Goal: Information Seeking & Learning: Learn about a topic

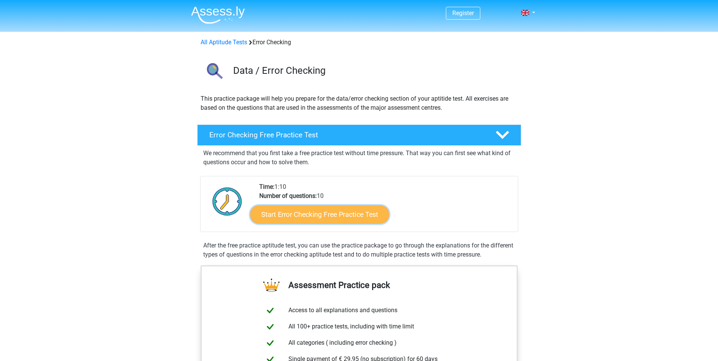
click at [315, 215] on link "Start Error Checking Free Practice Test" at bounding box center [319, 214] width 139 height 18
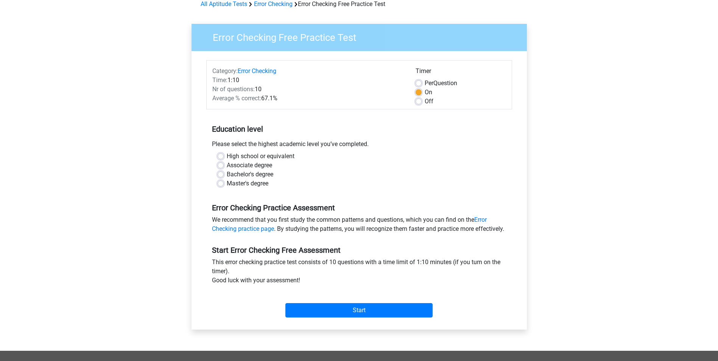
scroll to position [38, 0]
drag, startPoint x: 219, startPoint y: 155, endPoint x: 243, endPoint y: 177, distance: 32.4
click at [227, 155] on label "High school or equivalent" at bounding box center [261, 156] width 68 height 9
click at [220, 155] on input "High school or equivalent" at bounding box center [221, 156] width 6 height 8
radio input "true"
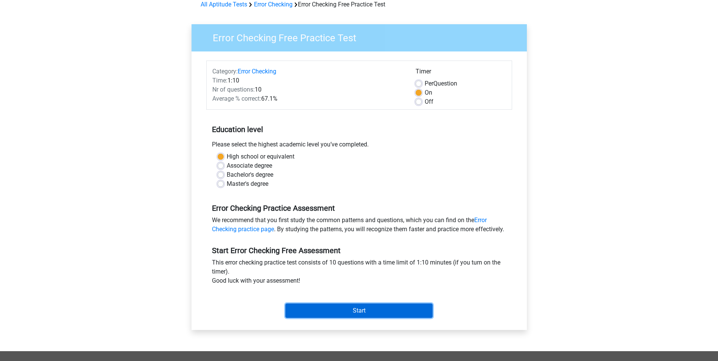
click at [360, 317] on input "Start" at bounding box center [358, 310] width 147 height 14
click at [372, 318] on input "Start" at bounding box center [358, 310] width 147 height 14
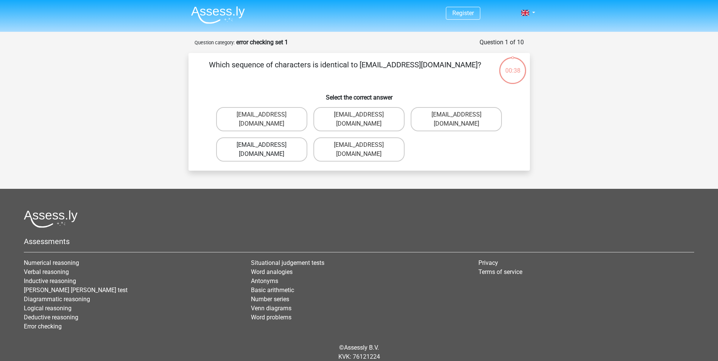
click at [283, 137] on label "Evie_Meade@jointmail.com.uk" at bounding box center [261, 149] width 91 height 24
click at [266, 145] on input "Evie_Meade@jointmail.com.uk" at bounding box center [263, 147] width 5 height 5
radio input "true"
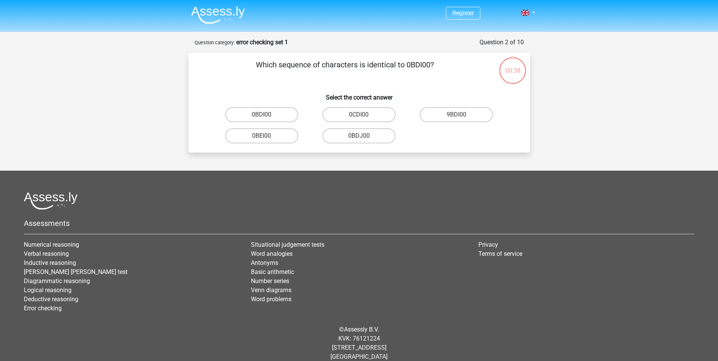
scroll to position [9, 0]
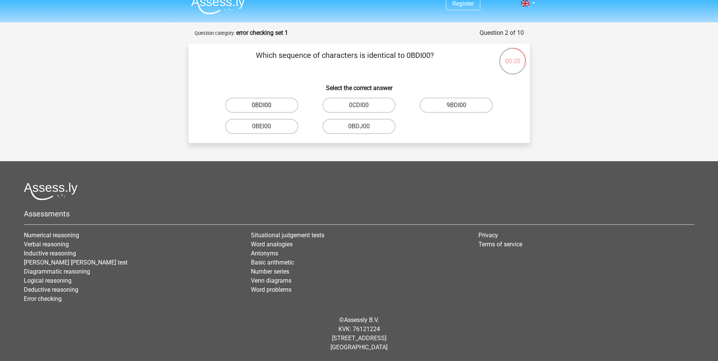
click at [263, 105] on label "0BDI00" at bounding box center [261, 105] width 73 height 15
click at [263, 105] on input "0BDI00" at bounding box center [263, 107] width 5 height 5
radio input "true"
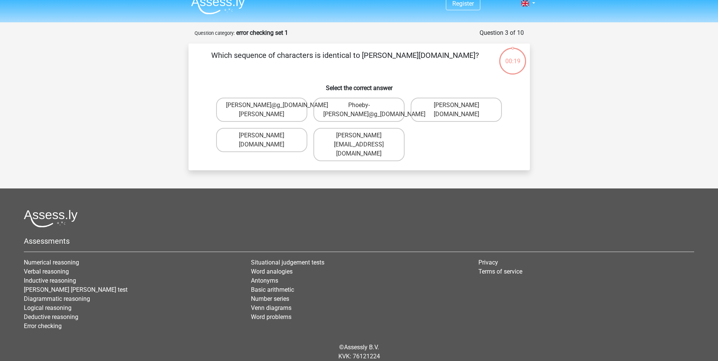
scroll to position [28, 0]
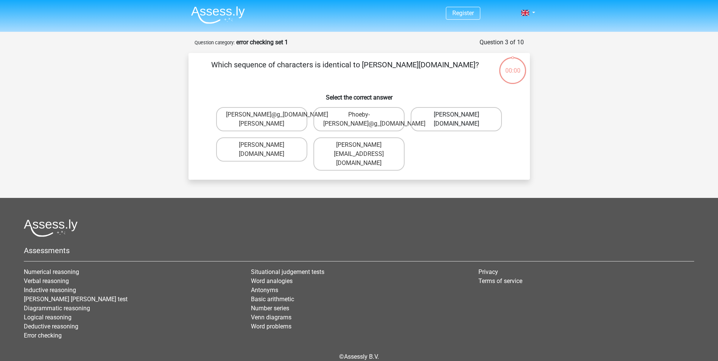
scroll to position [28, 0]
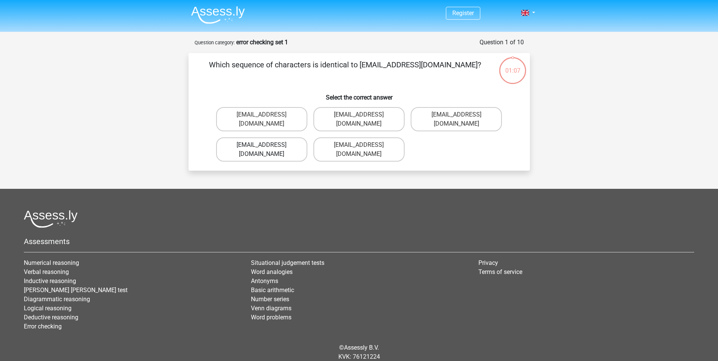
click at [274, 137] on label "[EMAIL_ADDRESS][DOMAIN_NAME]" at bounding box center [261, 149] width 91 height 24
click at [266, 145] on input "[EMAIL_ADDRESS][DOMAIN_NAME]" at bounding box center [263, 147] width 5 height 5
radio input "true"
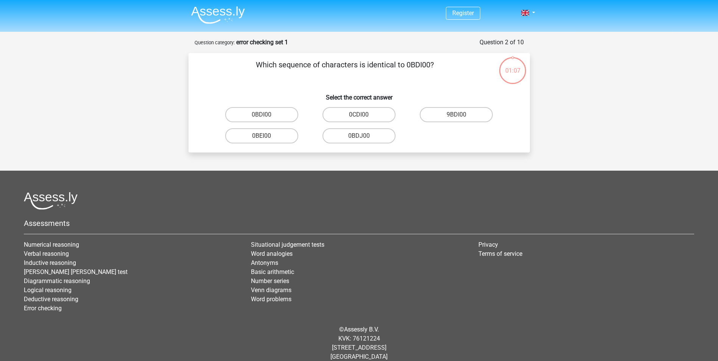
scroll to position [9, 0]
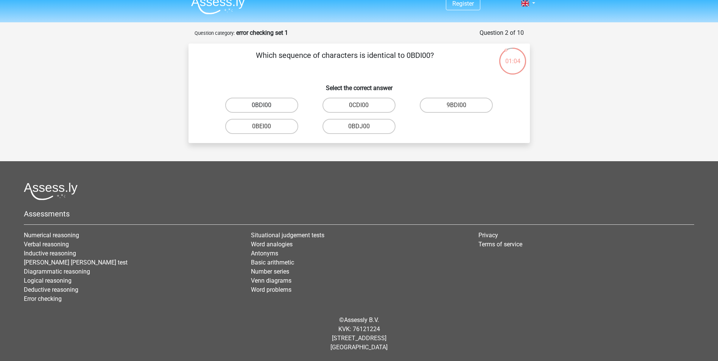
click at [271, 106] on label "0BDI00" at bounding box center [261, 105] width 73 height 15
click at [266, 106] on input "0BDI00" at bounding box center [263, 107] width 5 height 5
radio input "true"
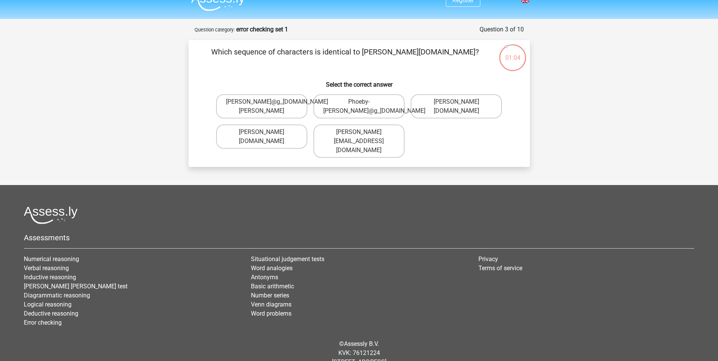
scroll to position [28, 0]
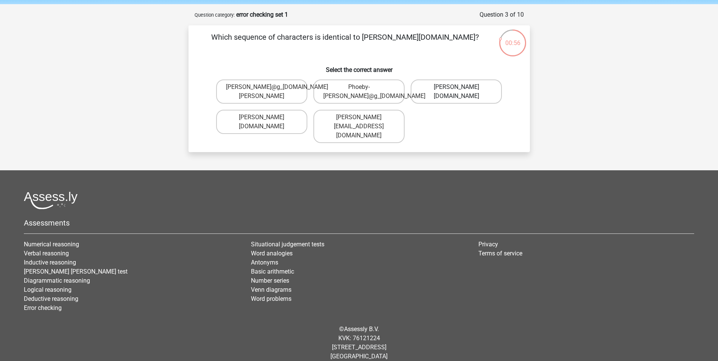
click at [466, 92] on label "Phoebe-Patterson@g_mail.gr" at bounding box center [456, 91] width 91 height 24
click at [461, 92] on input "Phoebe-Patterson@g_mail.gr" at bounding box center [458, 89] width 5 height 5
radio input "true"
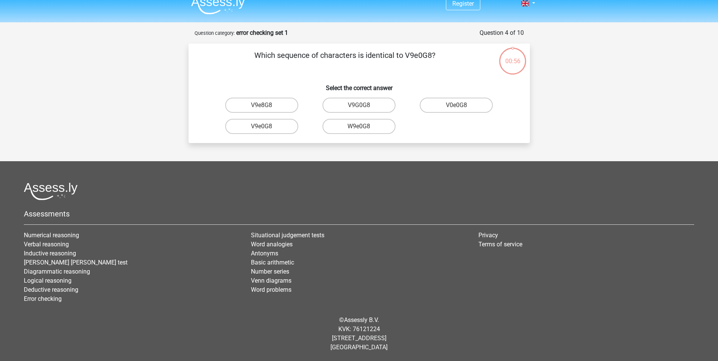
scroll to position [9, 0]
click at [265, 126] on label "V9e0G8" at bounding box center [261, 126] width 73 height 15
click at [265, 126] on input "V9e0G8" at bounding box center [263, 128] width 5 height 5
radio input "true"
click at [359, 103] on label "91051S" at bounding box center [358, 105] width 73 height 15
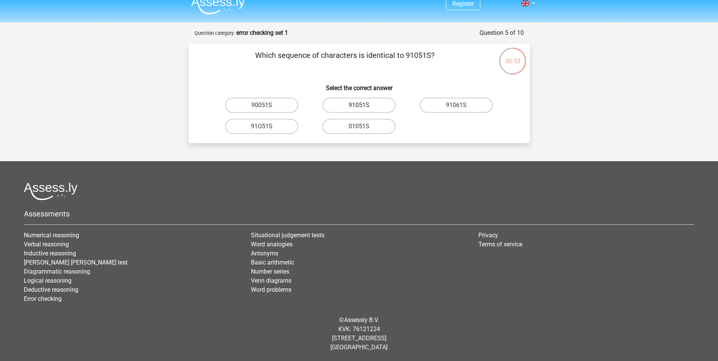
click at [359, 105] on input "91051S" at bounding box center [361, 107] width 5 height 5
radio input "true"
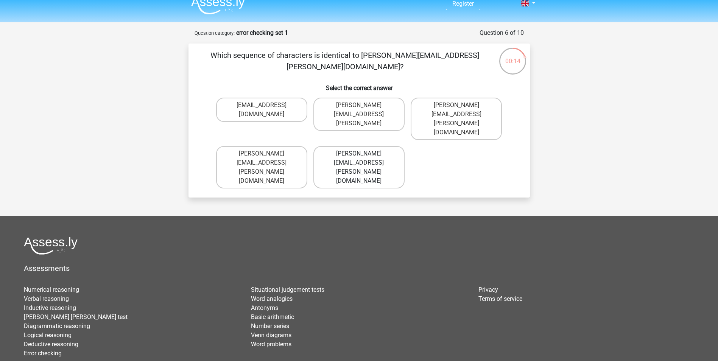
click at [371, 146] on label "Connor.Paterson@mailme.com" at bounding box center [358, 167] width 91 height 42
click at [364, 154] on input "Connor.Paterson@mailme.com" at bounding box center [361, 156] width 5 height 5
radio input "true"
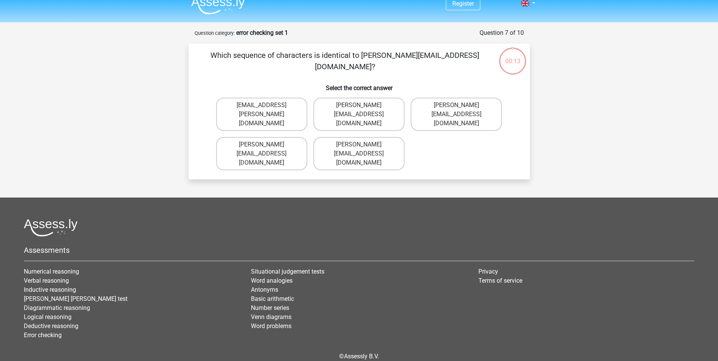
scroll to position [28, 0]
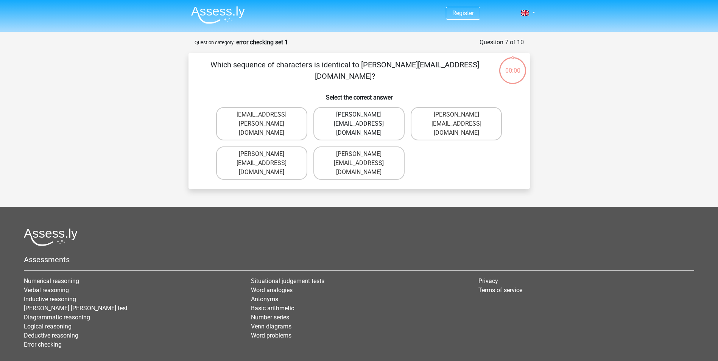
scroll to position [28, 0]
